Goal: Information Seeking & Learning: Learn about a topic

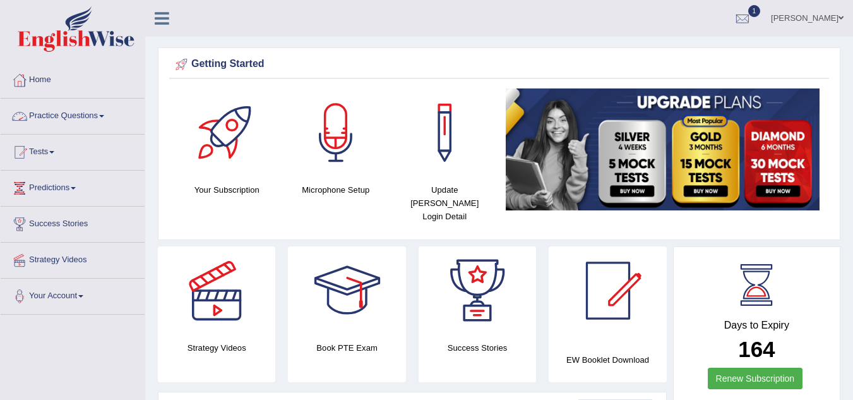
click at [65, 112] on link "Practice Questions" at bounding box center [73, 115] width 144 height 32
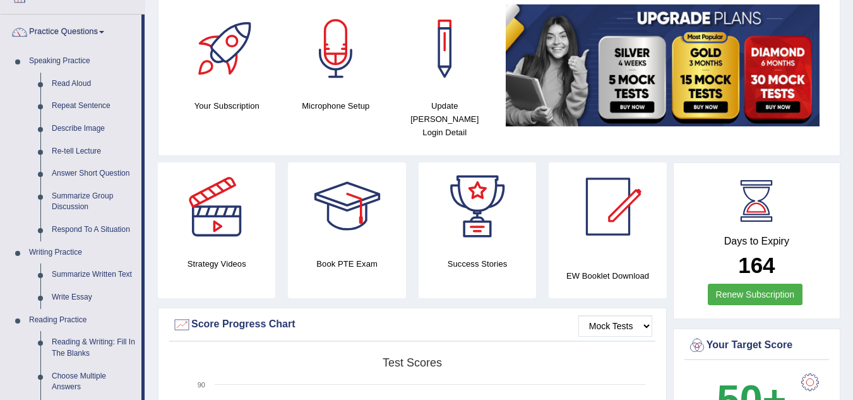
scroll to position [85, 0]
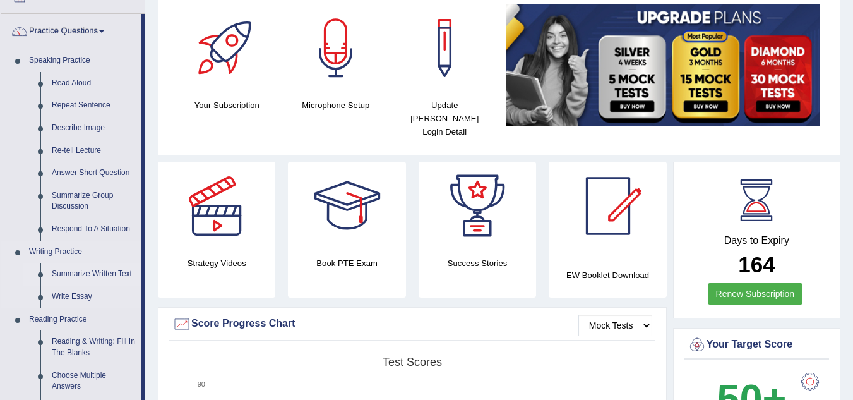
click at [84, 272] on link "Summarize Written Text" at bounding box center [93, 274] width 95 height 23
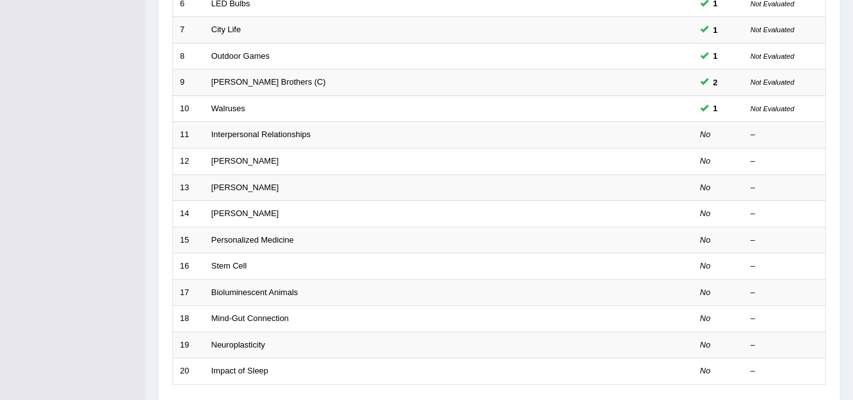
scroll to position [338, 0]
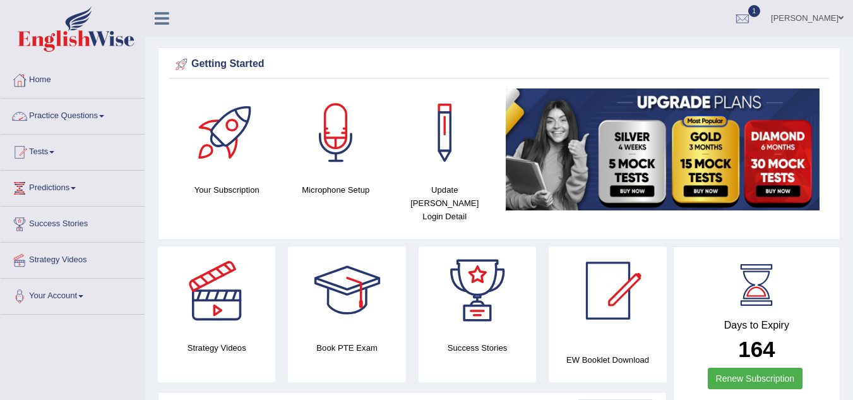
click at [62, 113] on link "Practice Questions" at bounding box center [73, 115] width 144 height 32
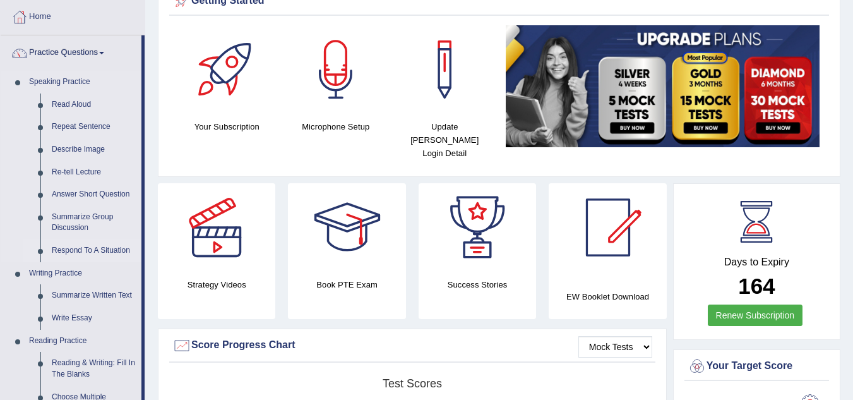
scroll to position [64, 0]
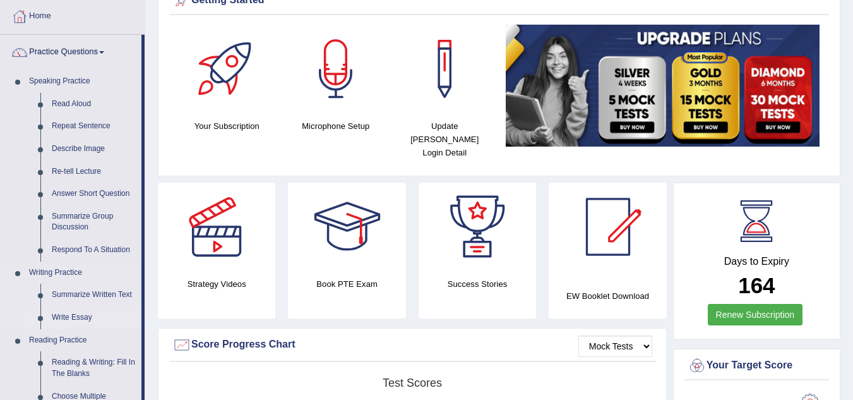
click at [73, 313] on link "Write Essay" at bounding box center [93, 317] width 95 height 23
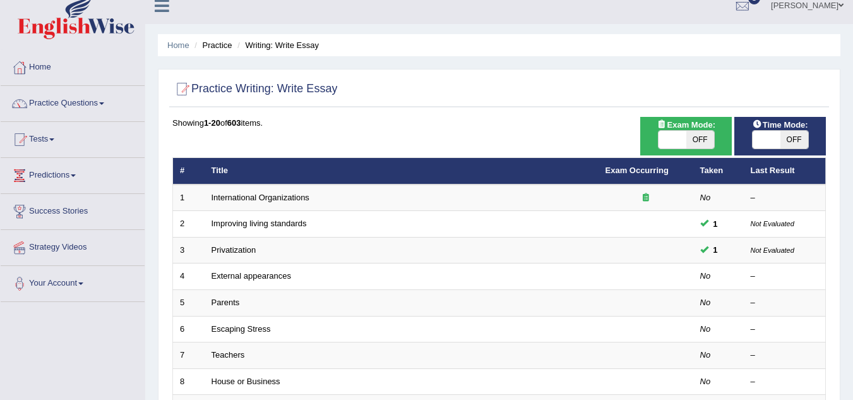
scroll to position [13, 0]
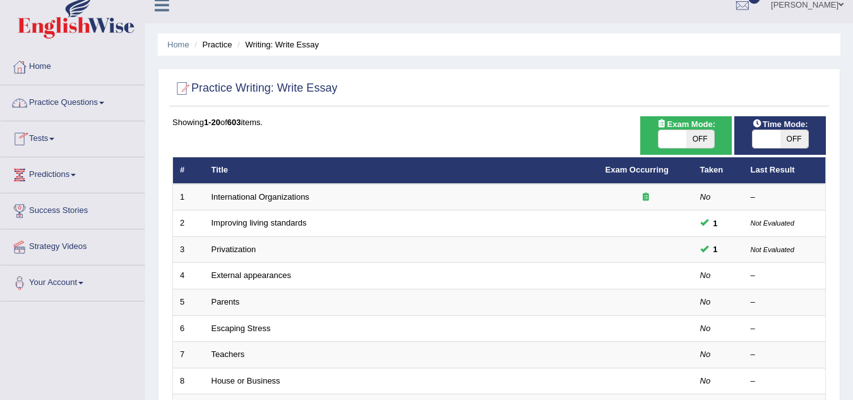
click at [57, 97] on link "Practice Questions" at bounding box center [73, 101] width 144 height 32
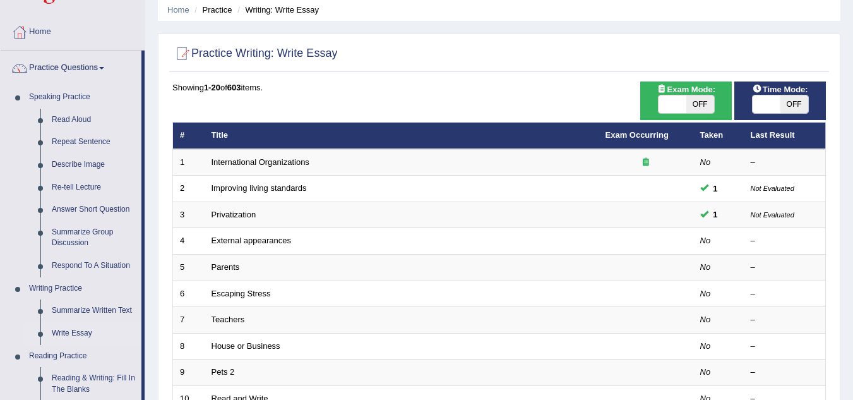
scroll to position [49, 0]
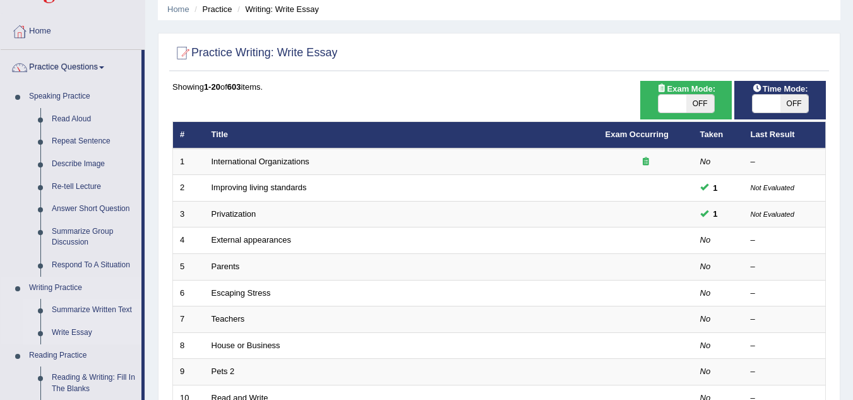
click at [90, 306] on link "Summarize Written Text" at bounding box center [93, 310] width 95 height 23
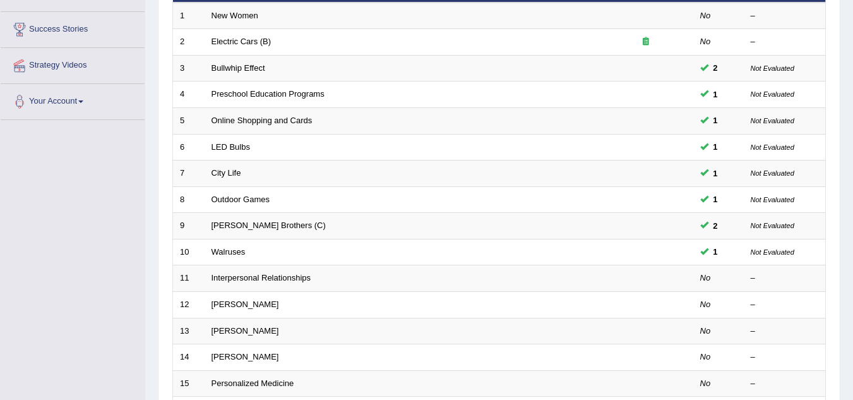
scroll to position [198, 0]
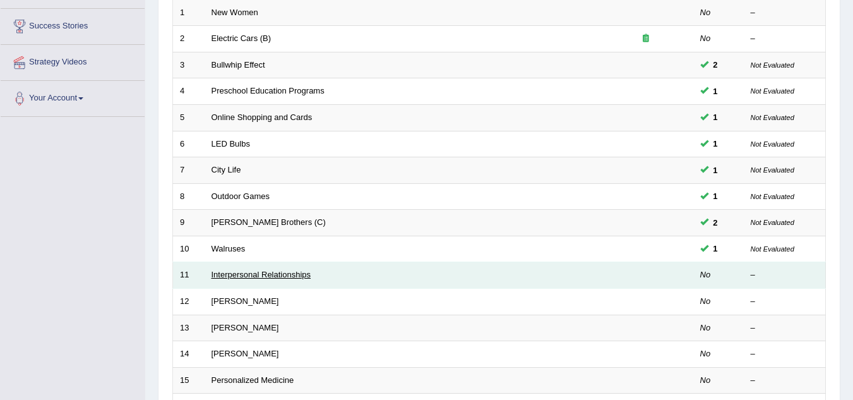
click at [230, 274] on link "Interpersonal Relationships" at bounding box center [262, 274] width 100 height 9
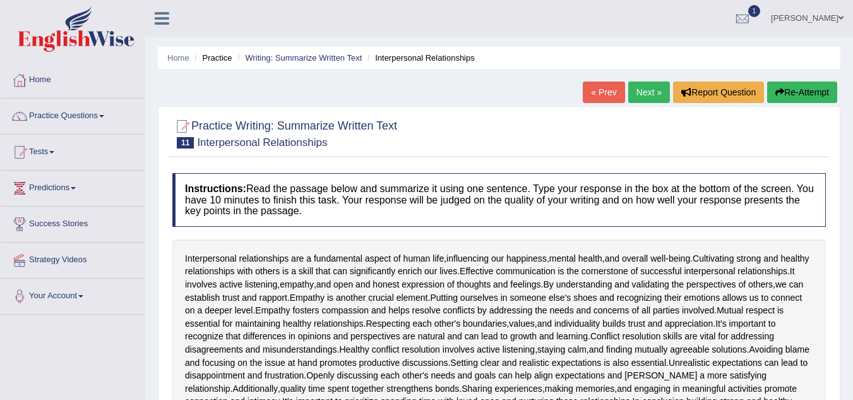
click at [230, 274] on span "relationships" at bounding box center [210, 271] width 50 height 13
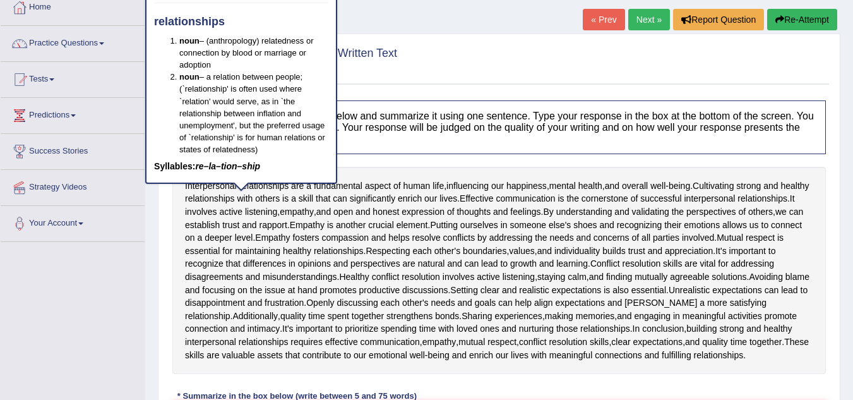
scroll to position [75, 0]
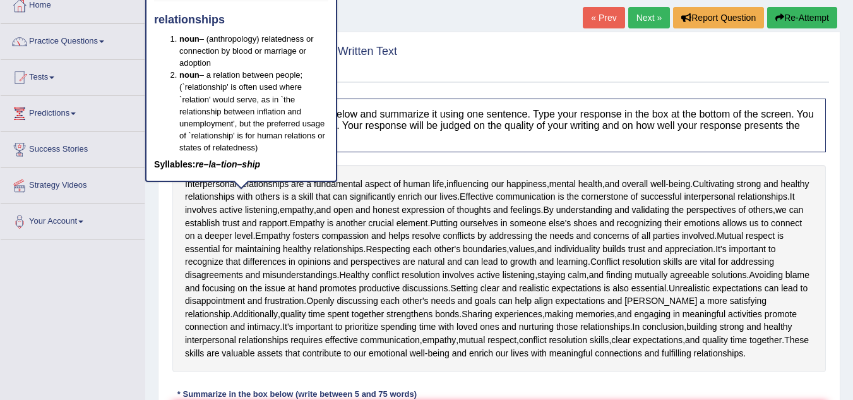
click at [146, 274] on div "Home Practice Writing: Summarize Written Text Interpersonal Relationships « Pre…" at bounding box center [499, 255] width 708 height 661
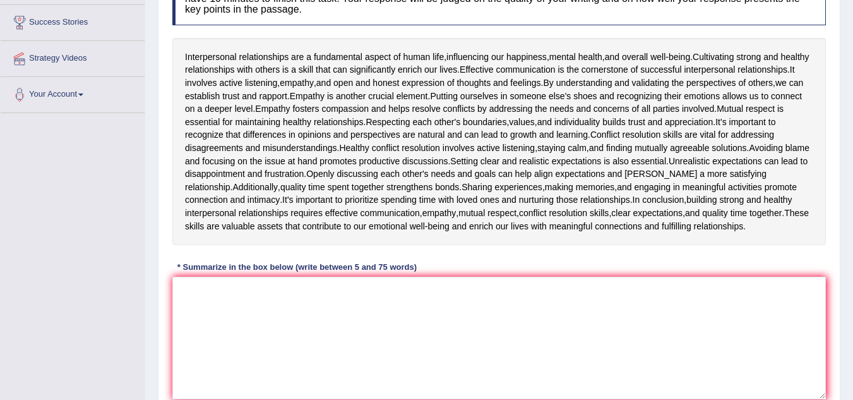
scroll to position [207, 0]
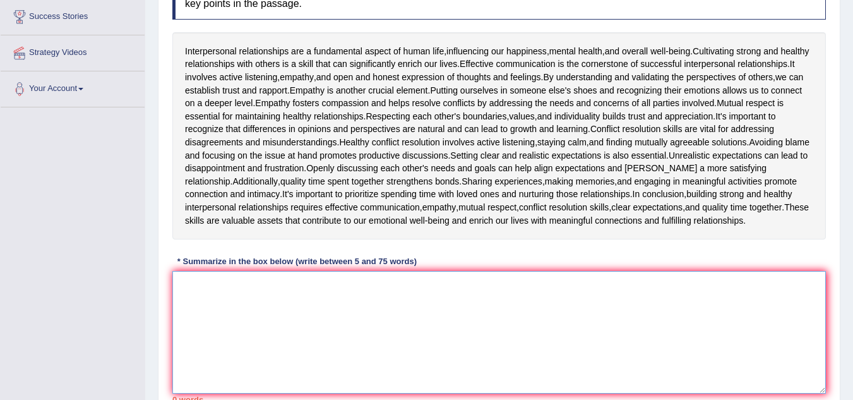
click at [243, 313] on textarea at bounding box center [499, 332] width 654 height 123
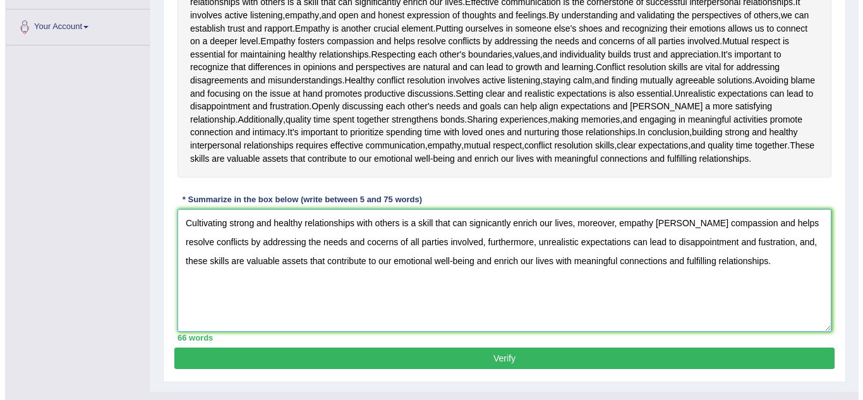
scroll to position [285, 0]
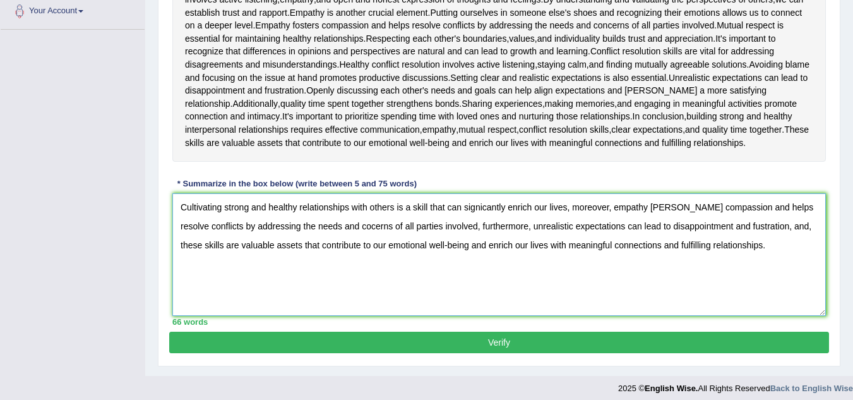
type textarea "Cultivating strong and healthy relationships with others is a skill that can si…"
click at [490, 353] on button "Verify" at bounding box center [499, 342] width 660 height 21
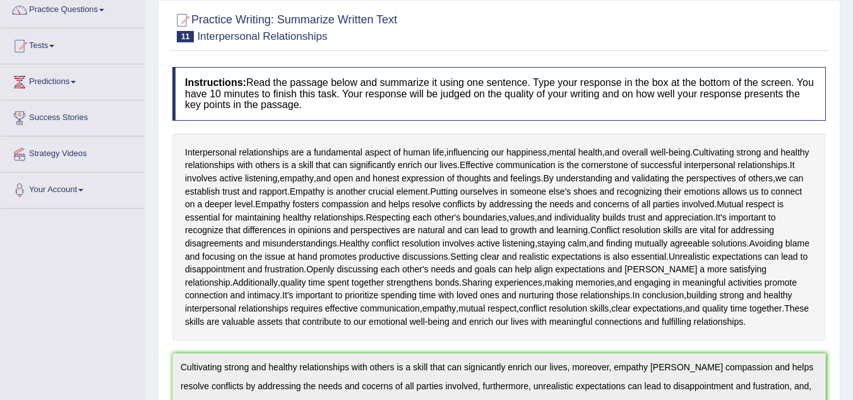
scroll to position [107, 0]
click at [490, 359] on div "Instructions: Read the passage below and summarize it using one sentence. Type …" at bounding box center [499, 398] width 660 height 677
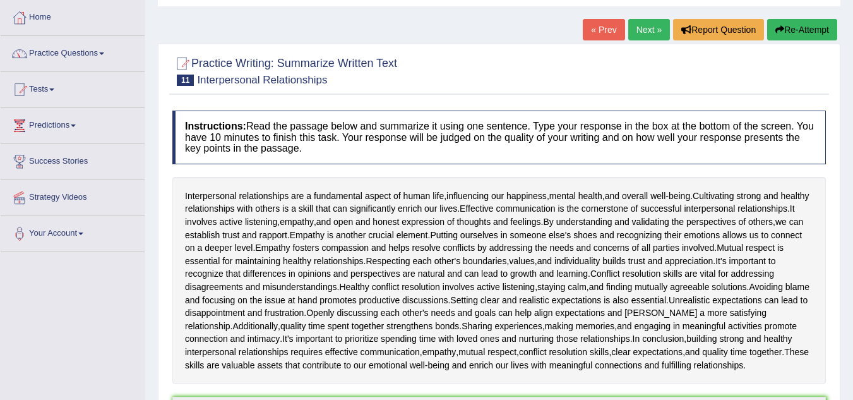
scroll to position [62, 0]
click at [785, 33] on button "Re-Attempt" at bounding box center [802, 30] width 70 height 21
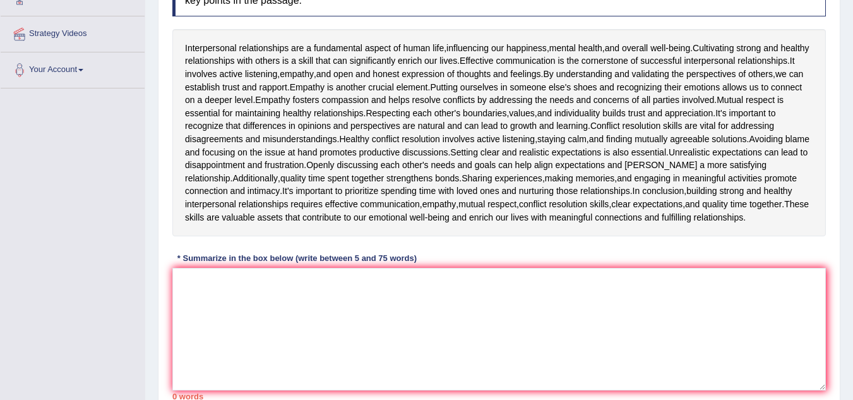
scroll to position [227, 0]
click at [388, 340] on textarea at bounding box center [499, 328] width 654 height 123
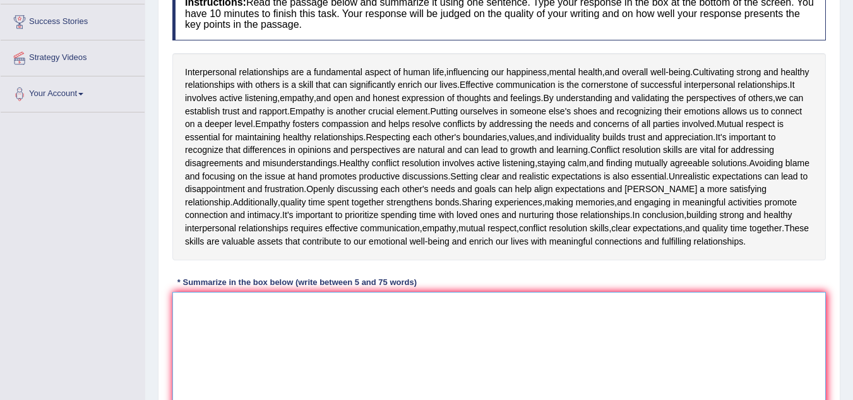
scroll to position [201, 0]
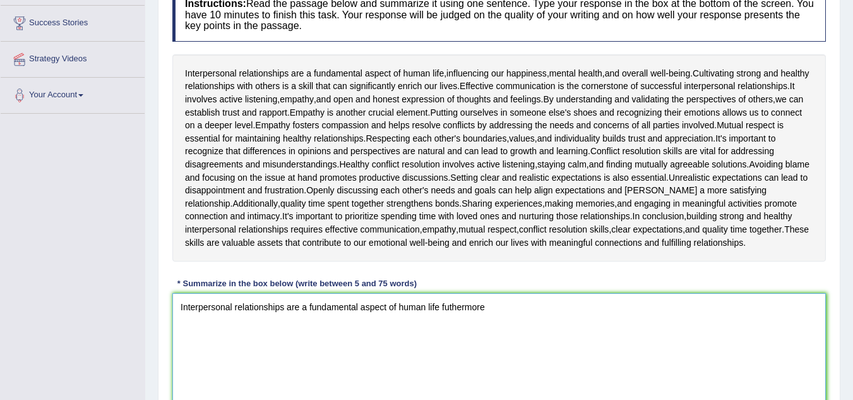
click at [441, 316] on textarea "Interpersonal relationships are a fundamental aspect of human life futhermore" at bounding box center [499, 354] width 654 height 123
click at [503, 321] on textarea "Interpersonal relationships are a fundamental aspect of human life, futhermore" at bounding box center [499, 354] width 654 height 123
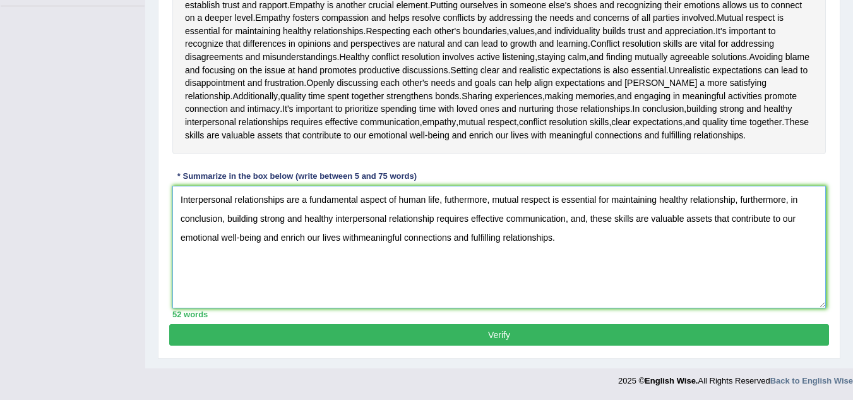
scroll to position [321, 0]
type textarea "Interpersonal relationships are a fundamental aspect of human life, futhermore,…"
click at [512, 327] on button "Verify" at bounding box center [499, 334] width 660 height 21
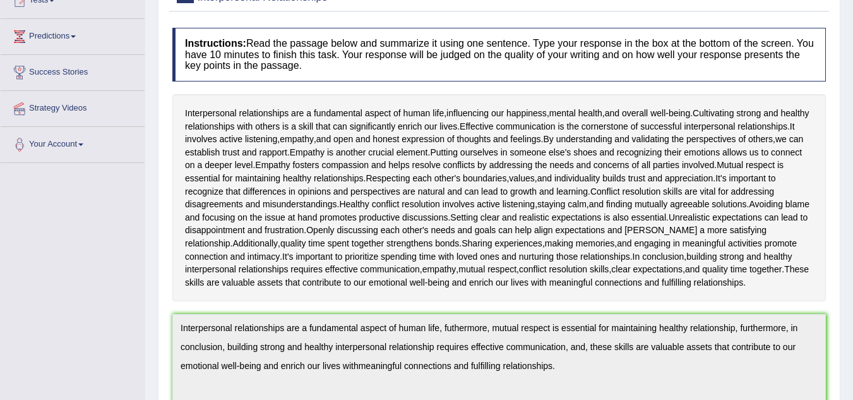
scroll to position [0, 0]
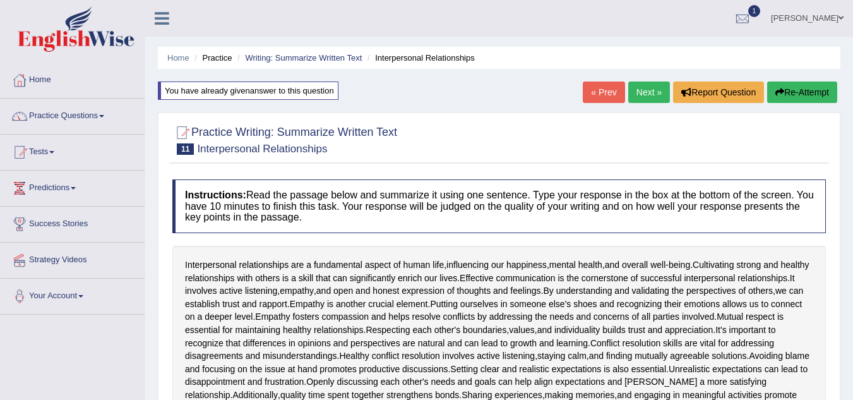
click at [649, 89] on link "Next »" at bounding box center [649, 91] width 42 height 21
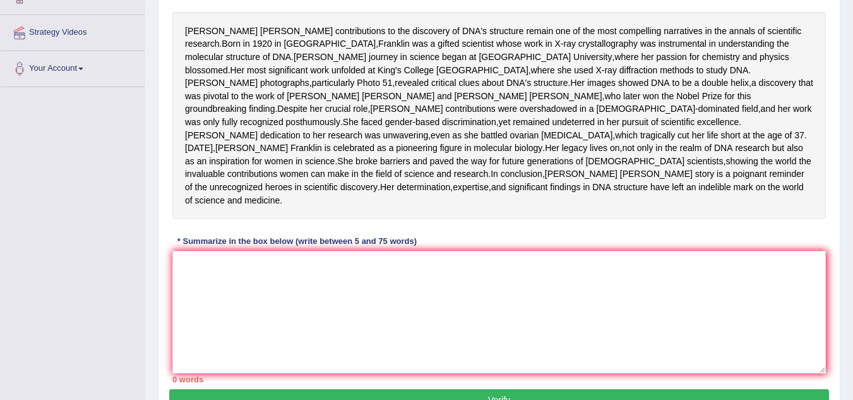
scroll to position [218, 0]
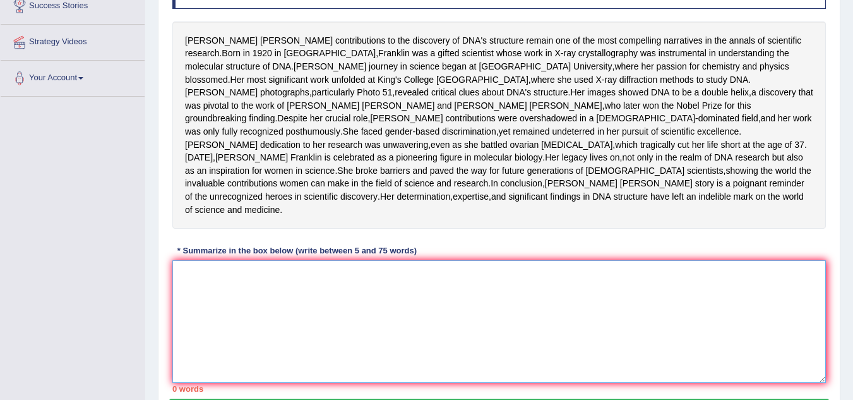
click at [189, 337] on textarea at bounding box center [499, 321] width 654 height 123
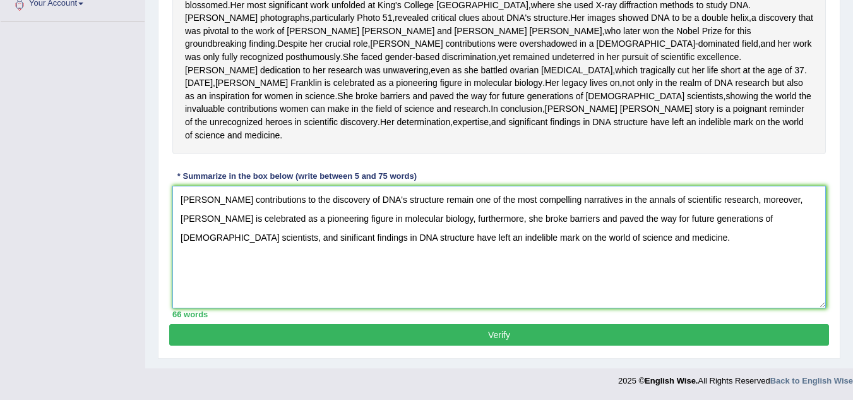
scroll to position [344, 0]
type textarea "Rosalind Franklin's contributions to the discovery of DNA's structure remain on…"
click at [328, 333] on button "Verify" at bounding box center [499, 334] width 660 height 21
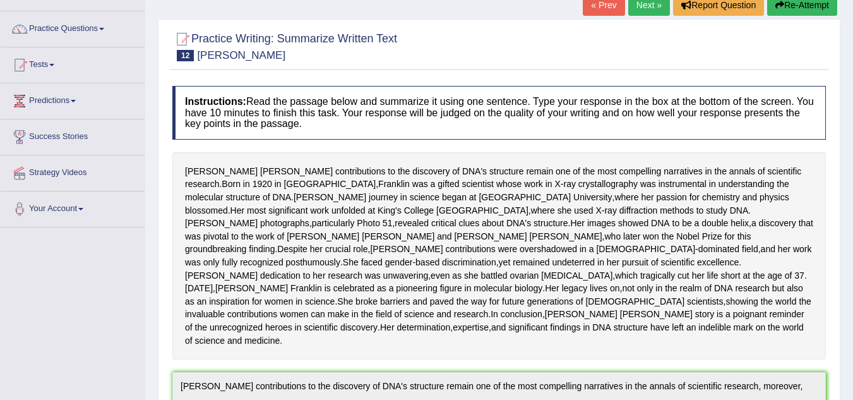
scroll to position [0, 0]
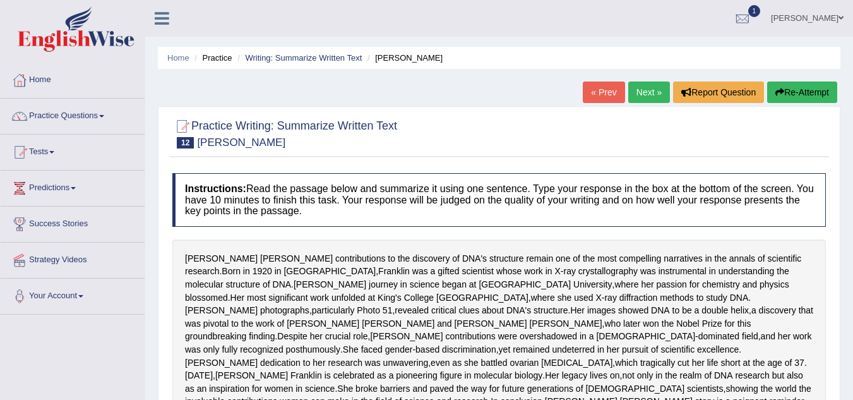
click at [809, 88] on button "Re-Attempt" at bounding box center [802, 91] width 70 height 21
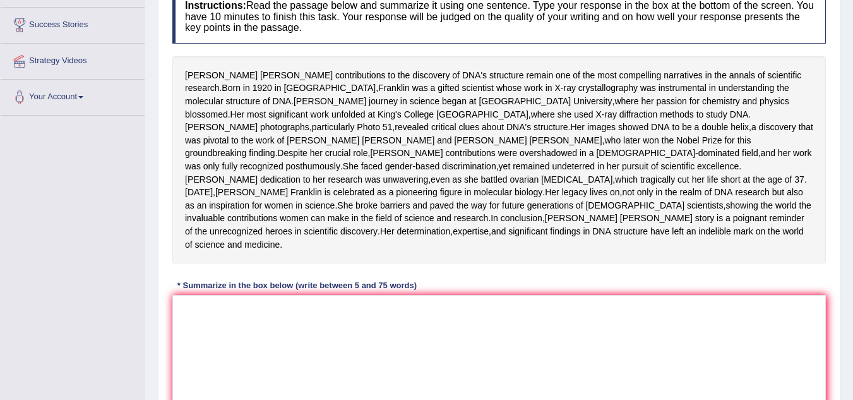
scroll to position [200, 0]
click at [280, 385] on textarea at bounding box center [499, 355] width 654 height 123
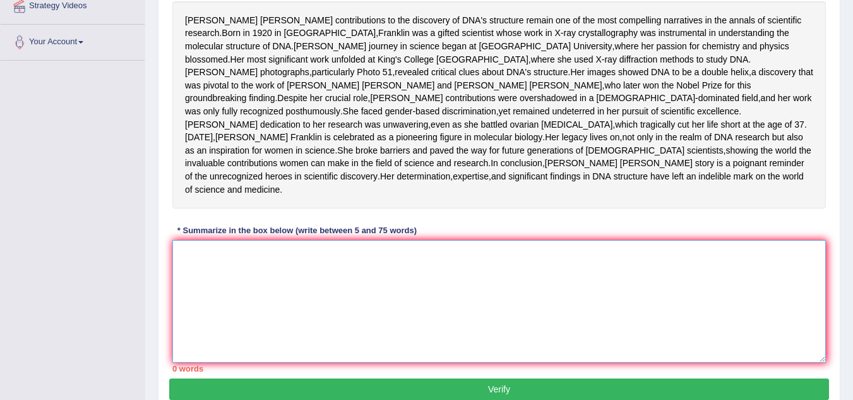
scroll to position [253, 0]
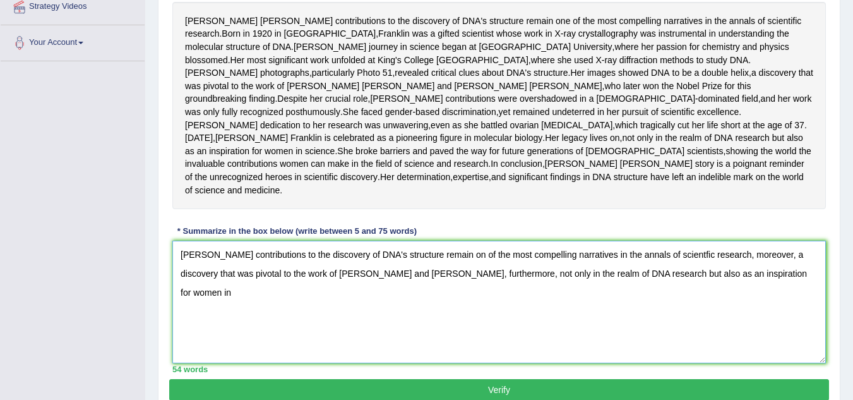
click at [301, 363] on textarea "[PERSON_NAME] contributions to the discovery of DNA's structure remain on of th…" at bounding box center [499, 302] width 654 height 123
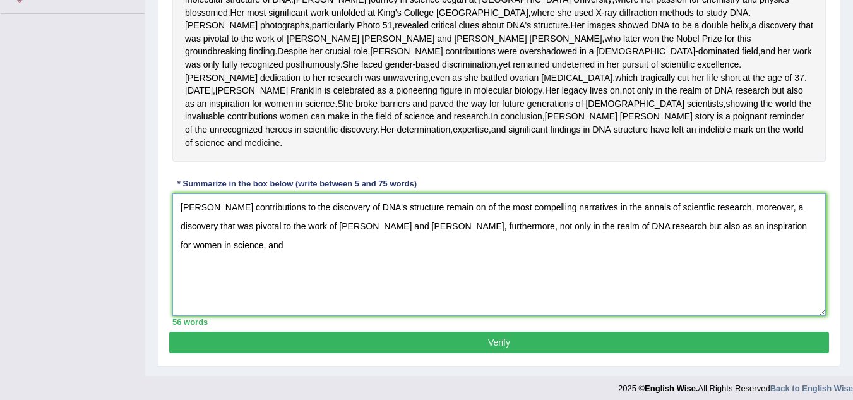
scroll to position [301, 0]
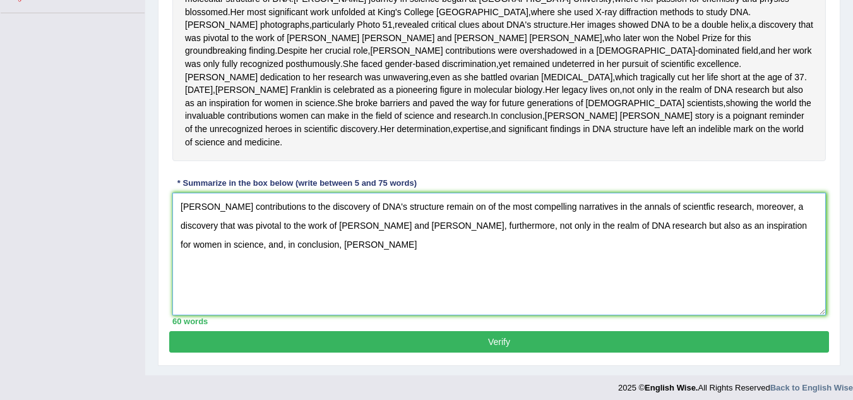
click at [222, 295] on textarea "Rosalind Franklin's contributions to the discovery of DNA's structure remain on…" at bounding box center [499, 254] width 654 height 123
click at [297, 298] on textarea "Rosalind Franklin's contributions to the discovery of DNA's structure remain on…" at bounding box center [499, 254] width 654 height 123
click at [340, 301] on textarea "Rosalind Franklin's contributions to the discovery of DNA's structure remain on…" at bounding box center [499, 254] width 654 height 123
click at [301, 327] on div "66 words" at bounding box center [499, 321] width 654 height 12
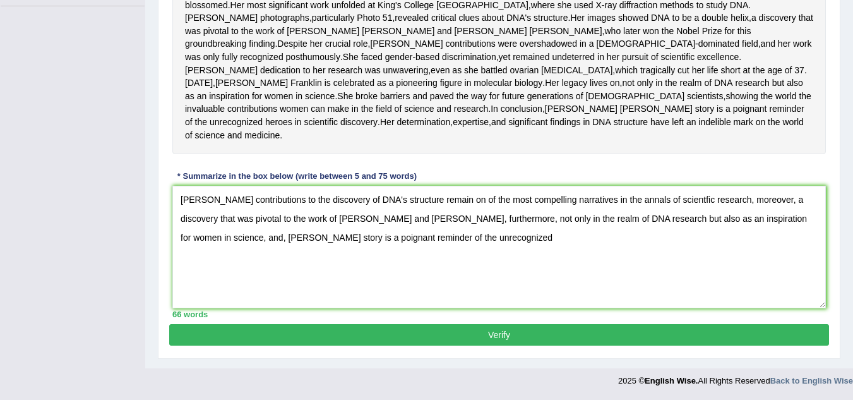
scroll to position [360, 0]
click at [527, 237] on textarea "Rosalind Franklin's contributions to the discovery of DNA's structure remain on…" at bounding box center [499, 247] width 654 height 123
type textarea "Rosalind Franklin's contributions to the discovery of DNA's structure remain on…"
click at [498, 335] on button "Verify" at bounding box center [499, 334] width 660 height 21
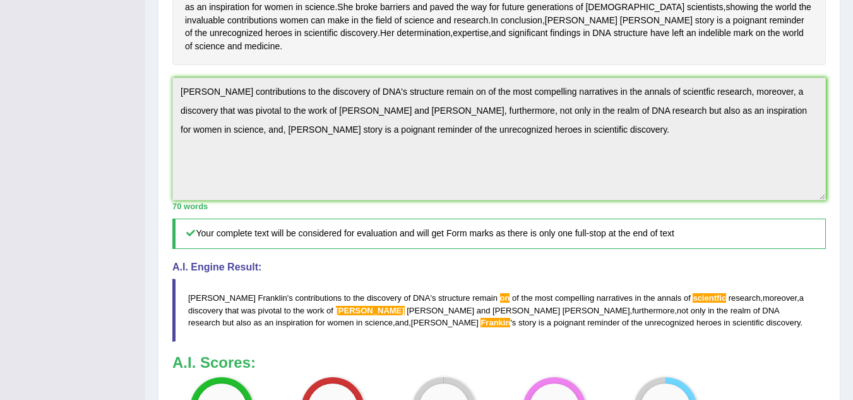
scroll to position [388, 0]
click at [498, 335] on blockquote "Rosalind Franklin ' s contributions to the discovery of DNA ' s structure remai…" at bounding box center [499, 309] width 654 height 63
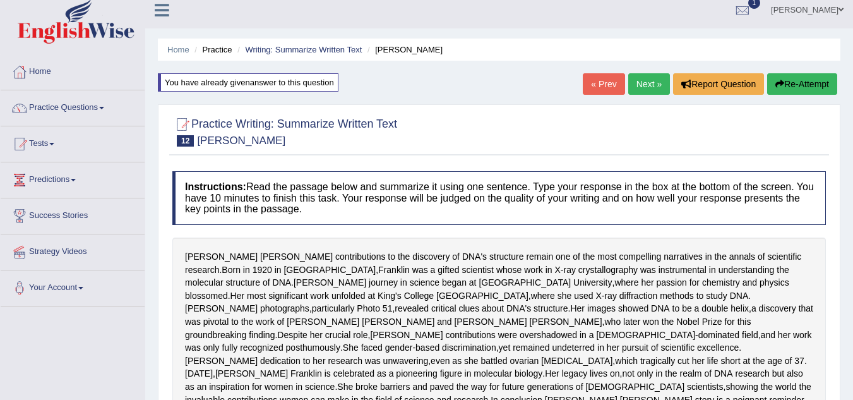
scroll to position [0, 0]
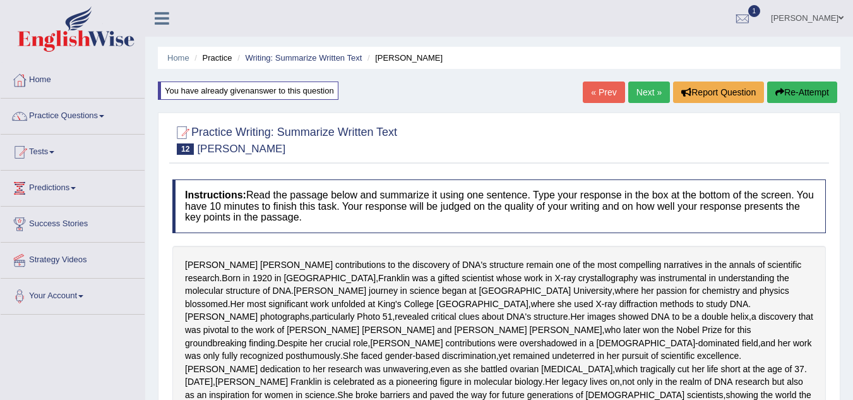
click at [798, 92] on button "Re-Attempt" at bounding box center [802, 91] width 70 height 21
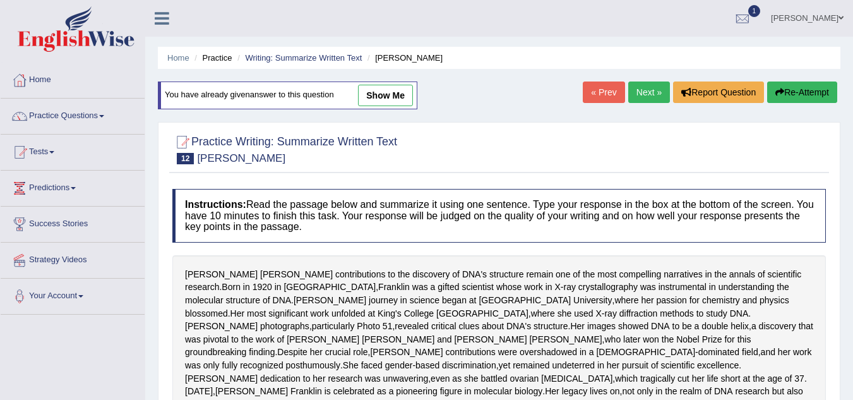
click at [638, 94] on link "Next »" at bounding box center [649, 91] width 42 height 21
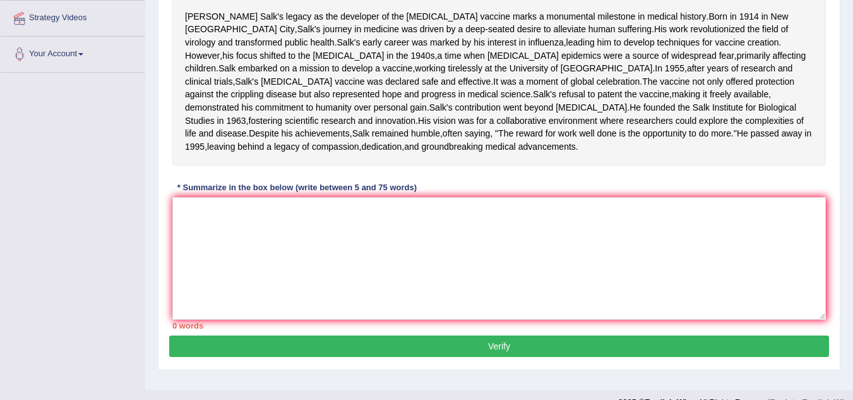
scroll to position [243, 0]
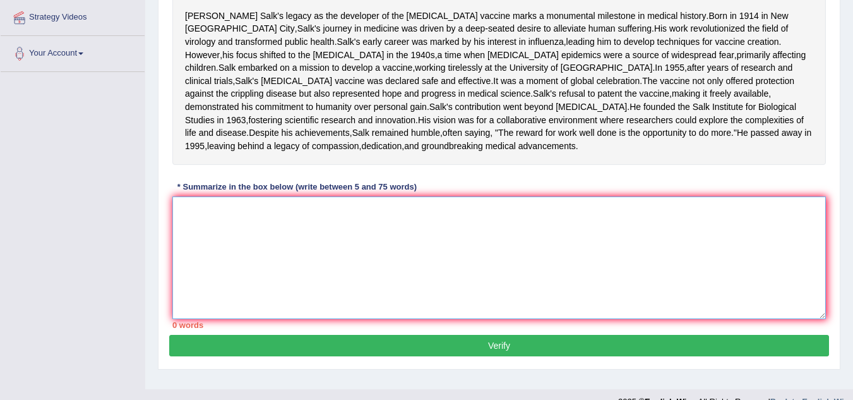
click at [306, 319] on textarea at bounding box center [499, 257] width 654 height 123
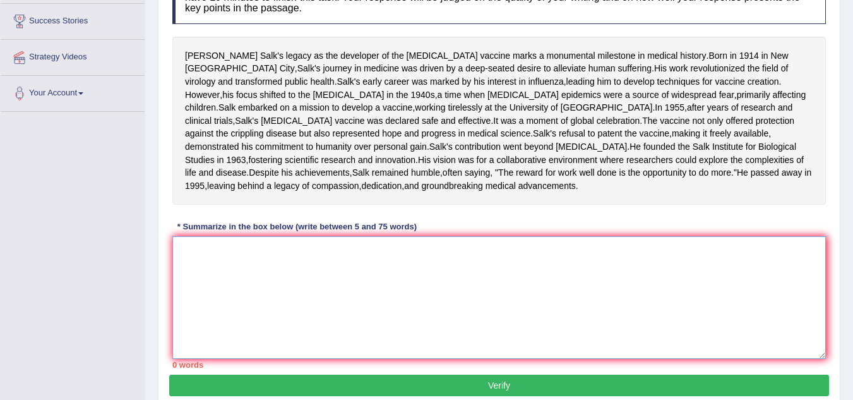
scroll to position [198, 0]
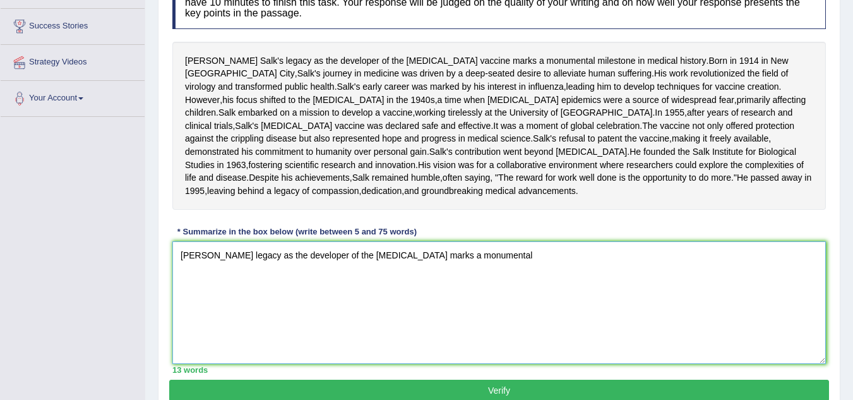
click at [306, 336] on textarea "Jonas Salik's legacy as the developer of the polio vaccine marks a monumental" at bounding box center [499, 302] width 654 height 123
click at [508, 326] on textarea "Jonas Salik's legacy as the developer of the polio vaccine marks a monumental" at bounding box center [499, 302] width 654 height 123
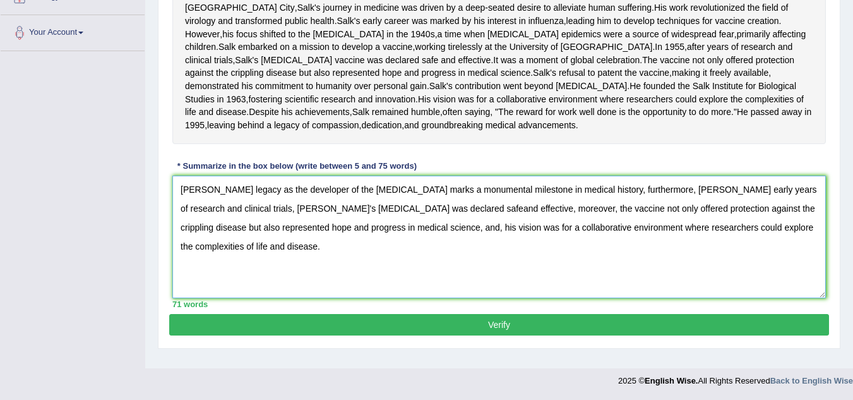
scroll to position [318, 0]
type textarea "Jonas Salik's legacy as the developer of the polio vaccine marks a monumental m…"
click at [455, 335] on button "Verify" at bounding box center [499, 324] width 660 height 21
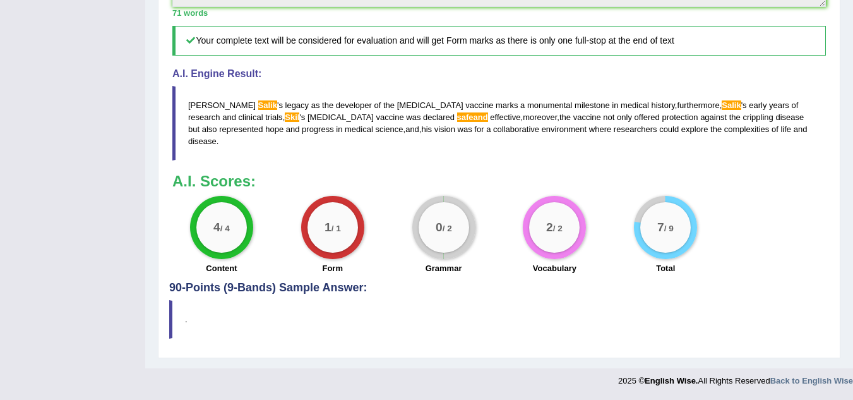
scroll to position [572, 0]
drag, startPoint x: 445, startPoint y: 244, endPoint x: 437, endPoint y: 153, distance: 91.3
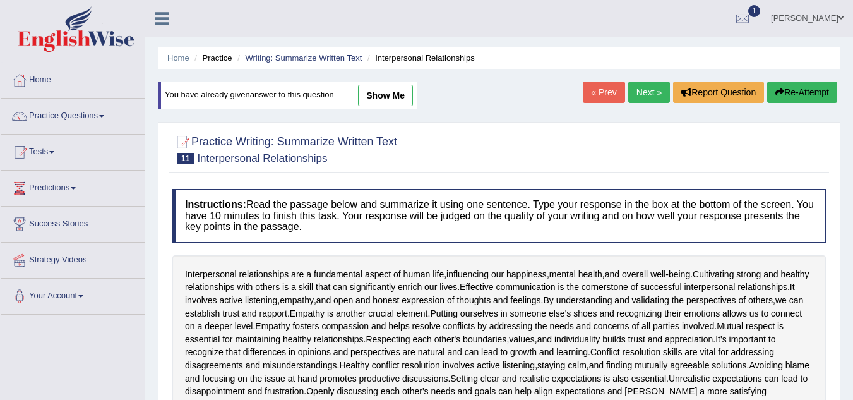
click at [437, 153] on div at bounding box center [499, 148] width 654 height 39
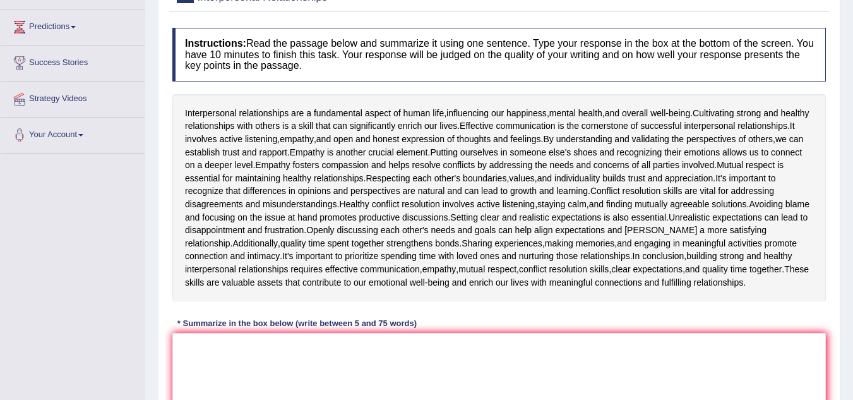
scroll to position [162, 0]
drag, startPoint x: 0, startPoint y: 0, endPoint x: 437, endPoint y: 153, distance: 463.2
click at [366, 153] on span "another" at bounding box center [351, 151] width 30 height 13
click at [437, 153] on div at bounding box center [427, 154] width 21 height 9
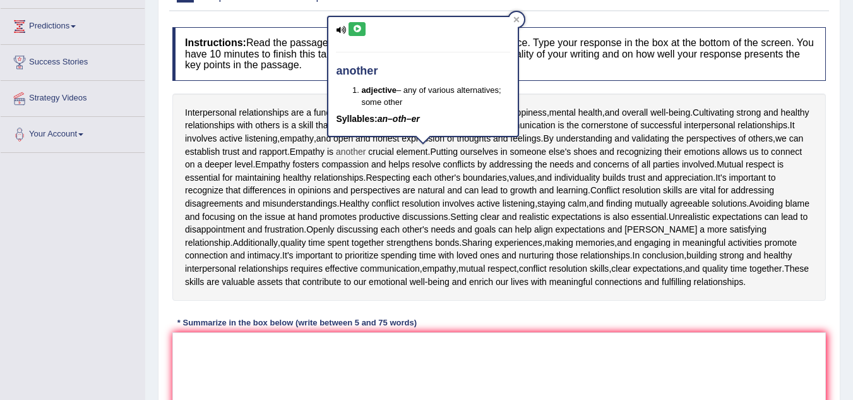
click at [366, 153] on span "another" at bounding box center [351, 151] width 30 height 13
click at [847, 168] on div "Home Practice Writing: Summarize Written Text Interpersonal Relationships You h…" at bounding box center [499, 176] width 708 height 676
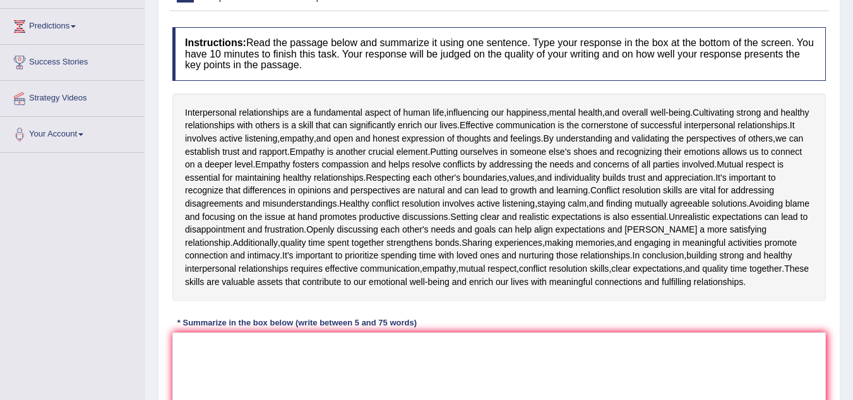
scroll to position [165, 0]
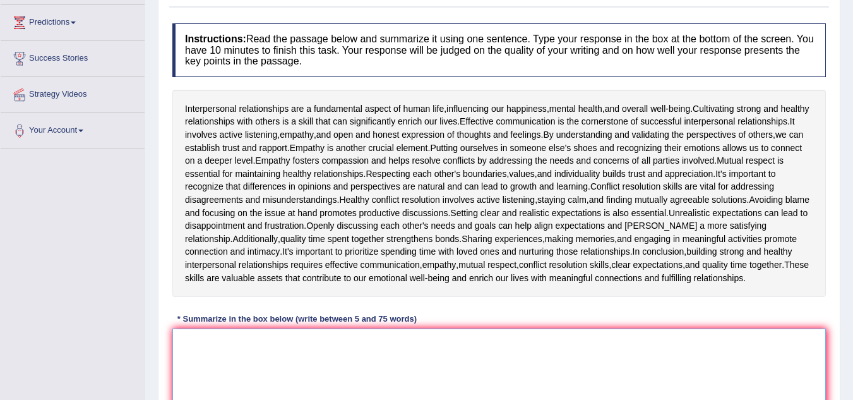
click at [211, 369] on textarea at bounding box center [499, 389] width 654 height 123
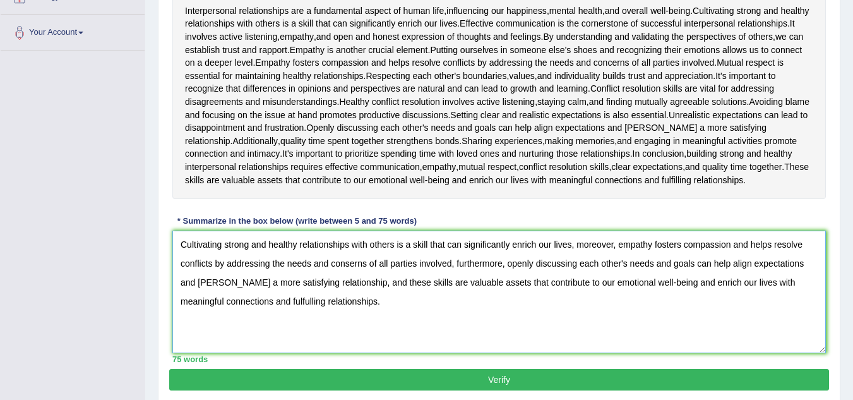
scroll to position [321, 0]
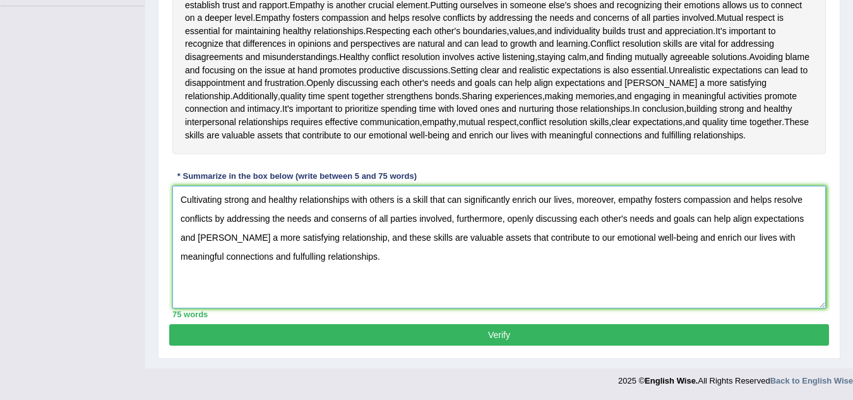
type textarea "Cultivating strong and healthy relationships with others is a skill that can si…"
click at [517, 330] on button "Verify" at bounding box center [499, 334] width 660 height 21
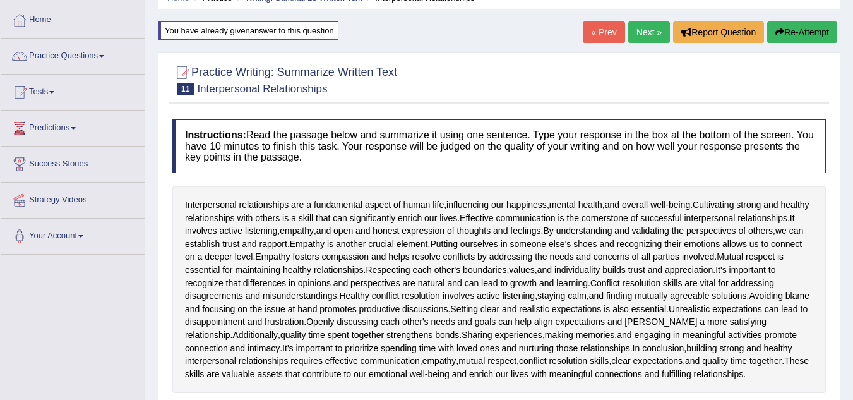
scroll to position [43, 0]
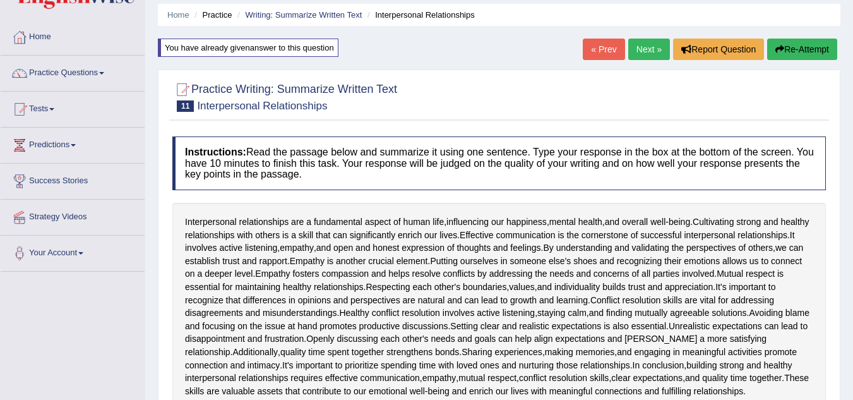
click at [794, 48] on button "Re-Attempt" at bounding box center [802, 49] width 70 height 21
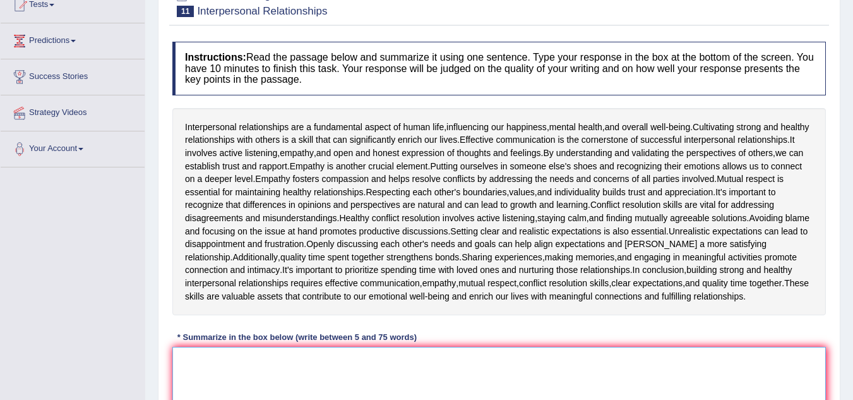
click at [221, 376] on textarea at bounding box center [499, 408] width 654 height 123
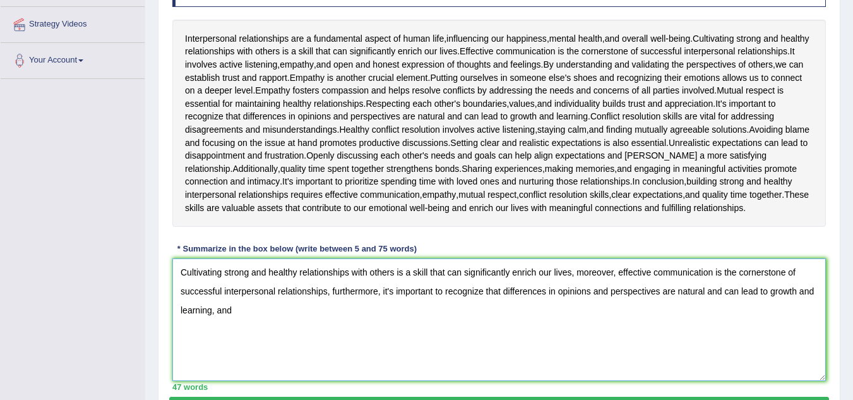
scroll to position [236, 0]
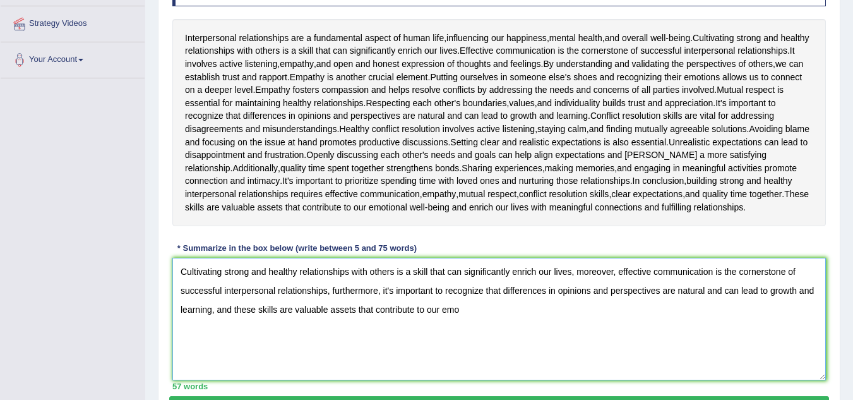
click at [471, 323] on textarea "Cultivating strong and healthy relationships with others is a skill that can si…" at bounding box center [499, 319] width 654 height 123
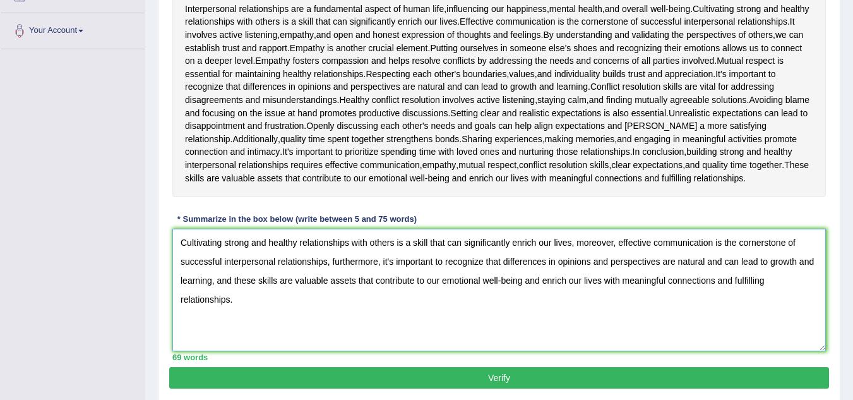
scroll to position [321, 0]
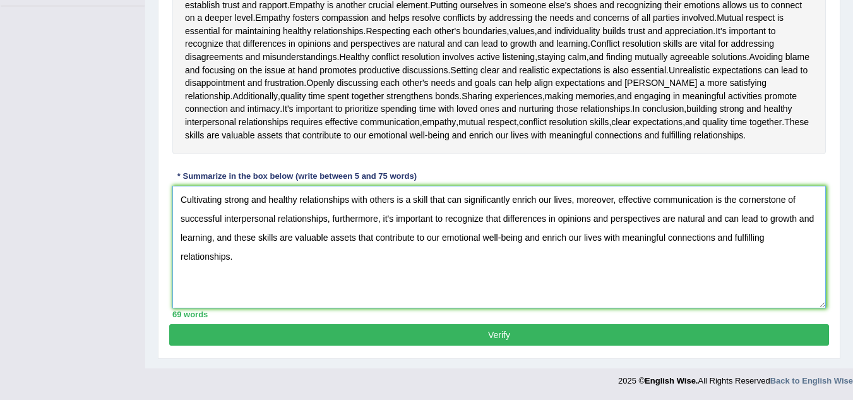
type textarea "Cultivating strong and healthy relationships with others is a skill that can si…"
click at [485, 338] on button "Verify" at bounding box center [499, 334] width 660 height 21
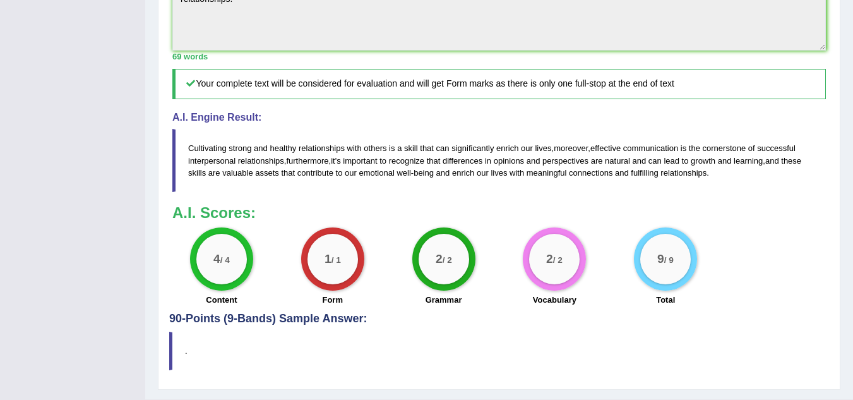
scroll to position [582, 0]
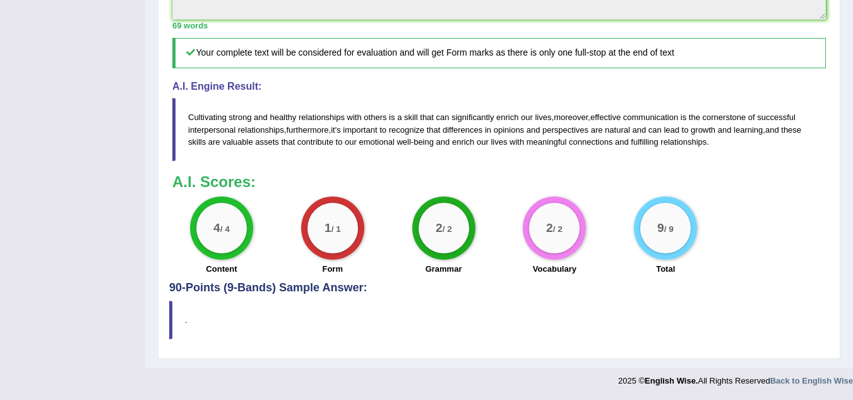
click at [452, 241] on div "2 / 2" at bounding box center [444, 228] width 51 height 51
drag, startPoint x: 422, startPoint y: 167, endPoint x: 479, endPoint y: 165, distance: 56.3
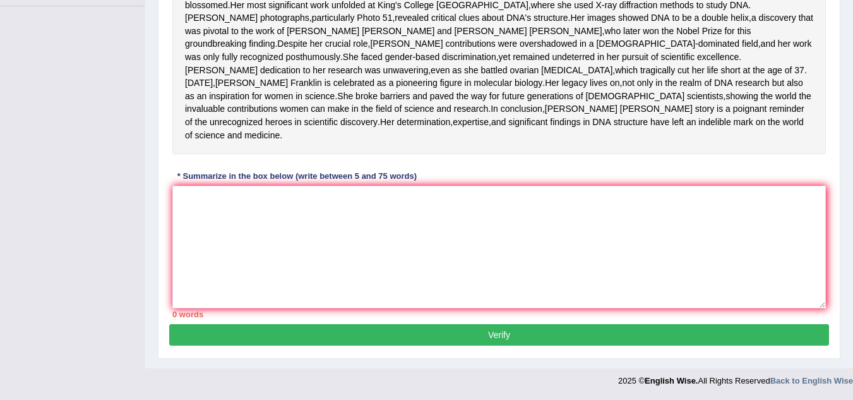
scroll to position [360, 0]
click at [598, 289] on div "Instructions: Read the passage below and summarize it using one sentence. Type …" at bounding box center [499, 99] width 660 height 450
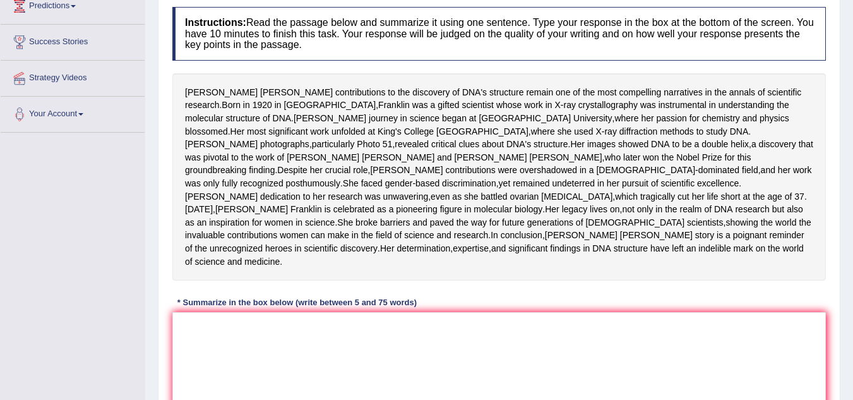
scroll to position [184, 0]
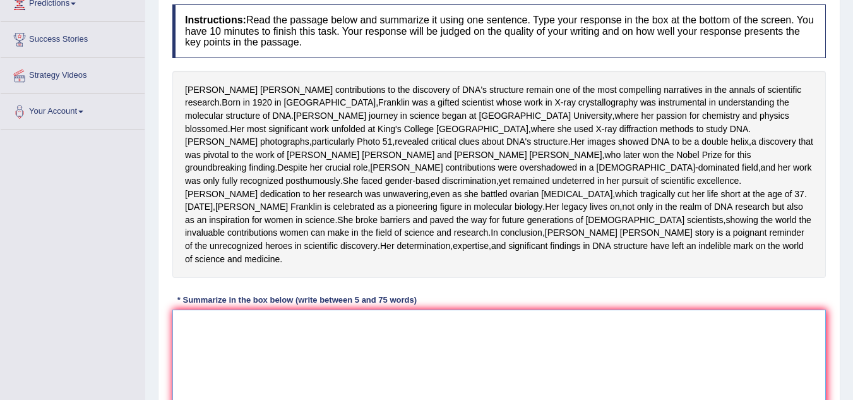
click at [207, 378] on textarea at bounding box center [499, 370] width 654 height 123
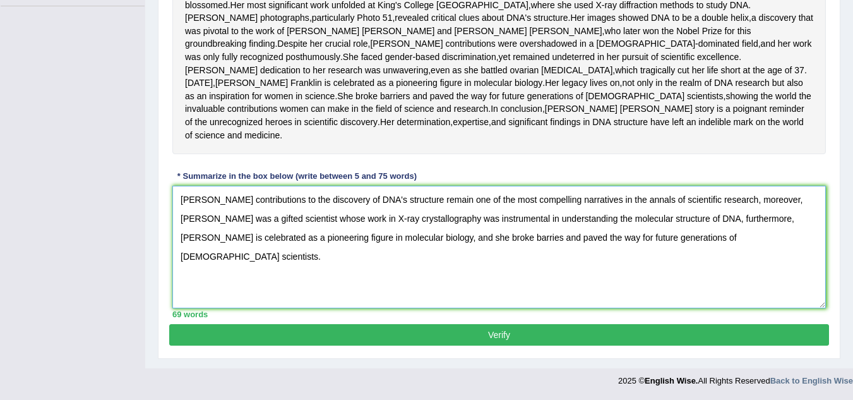
scroll to position [344, 0]
type textarea "Rosalind Franklin's contributions to the discovery of DNA's structure remain on…"
click at [399, 345] on button "Verify" at bounding box center [499, 334] width 660 height 21
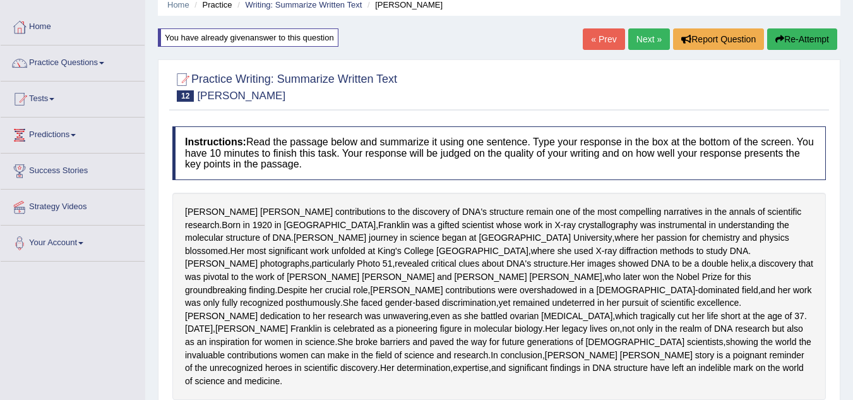
scroll to position [0, 0]
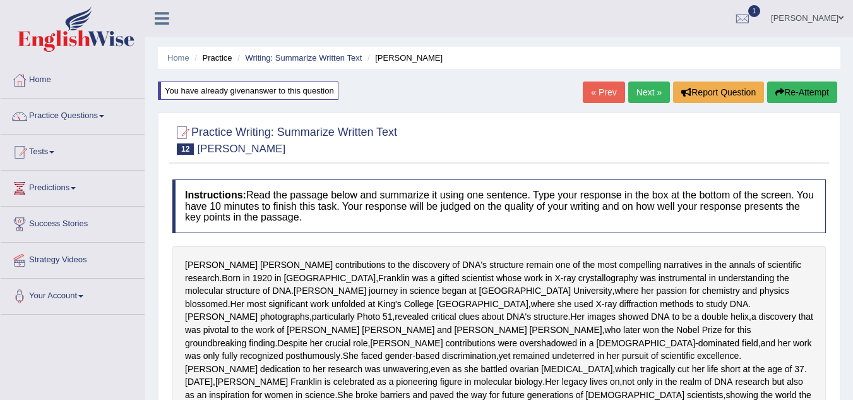
click at [652, 93] on link "Next »" at bounding box center [649, 91] width 42 height 21
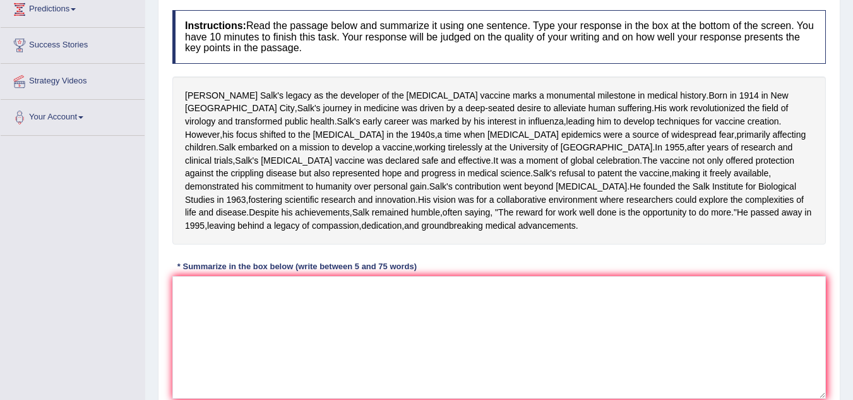
scroll to position [181, 0]
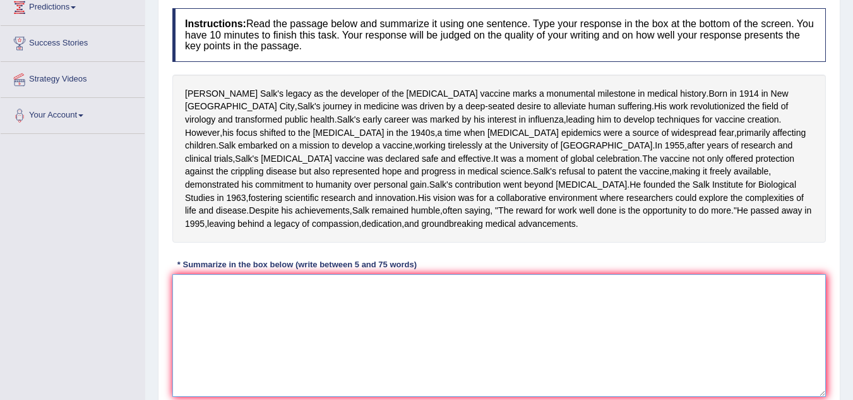
click at [248, 368] on textarea at bounding box center [499, 335] width 654 height 123
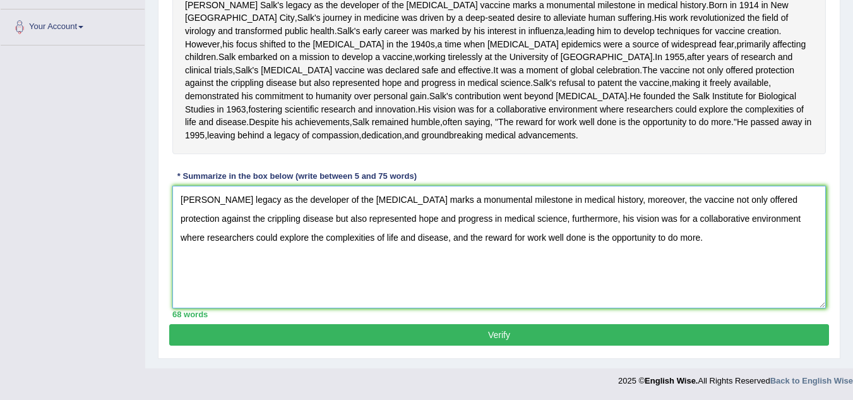
scroll to position [314, 0]
type textarea "[PERSON_NAME] legacy as the developer of the [MEDICAL_DATA] marks a monumental …"
click at [626, 345] on button "Verify" at bounding box center [499, 334] width 660 height 21
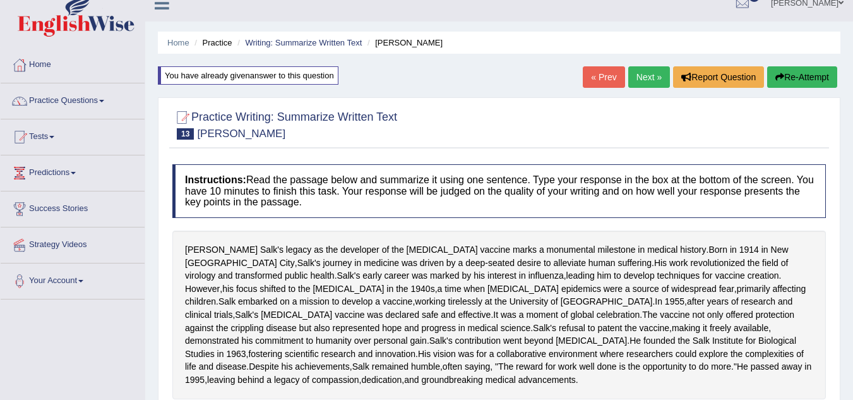
scroll to position [11, 0]
